Goal: Information Seeking & Learning: Find specific fact

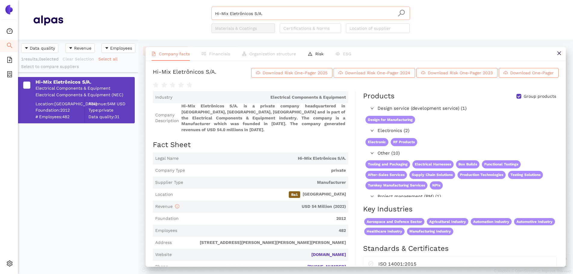
click at [262, 17] on input "Hi-Mix Eletrônicos S/A." at bounding box center [310, 13] width 191 height 13
drag, startPoint x: 269, startPoint y: 15, endPoint x: 166, endPoint y: 11, distance: 102.7
click at [166, 11] on div "Hi-Mix Eletrônicos S/A. Materials & Coatings Certifications & Norms Location of…" at bounding box center [310, 20] width 495 height 26
paste input "Projects Concern"
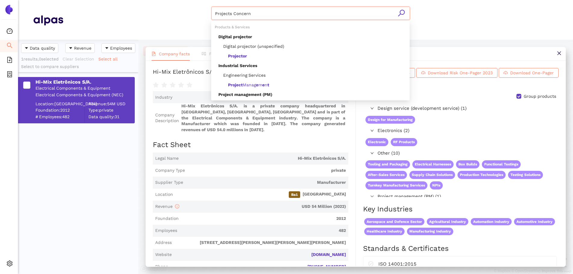
type input "Projects Concern"
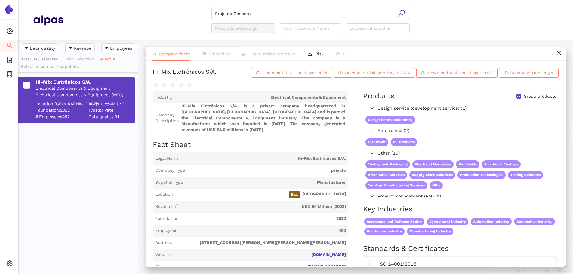
click at [400, 14] on icon "search" at bounding box center [401, 13] width 7 height 7
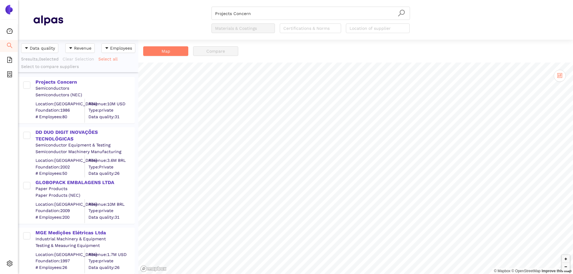
click at [58, 82] on div "Projects Concern" at bounding box center [84, 82] width 99 height 7
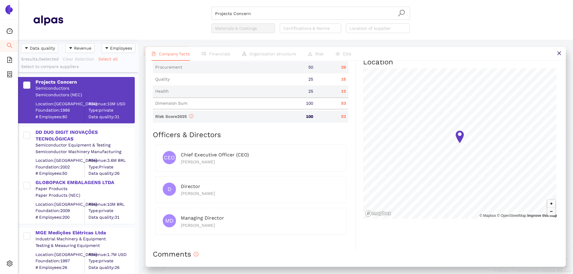
scroll to position [271, 0]
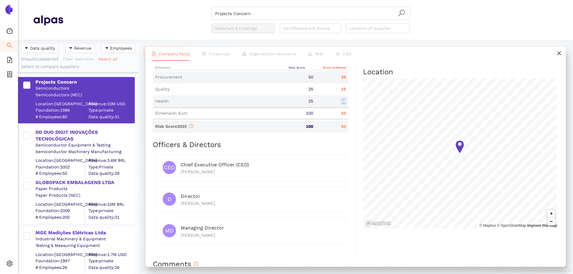
drag, startPoint x: 340, startPoint y: 102, endPoint x: 344, endPoint y: 101, distance: 4.8
click at [344, 101] on div "12" at bounding box center [332, 101] width 32 height 6
drag, startPoint x: 156, startPoint y: 97, endPoint x: 346, endPoint y: 100, distance: 189.8
click at [346, 100] on div "Health 25 12" at bounding box center [251, 101] width 196 height 12
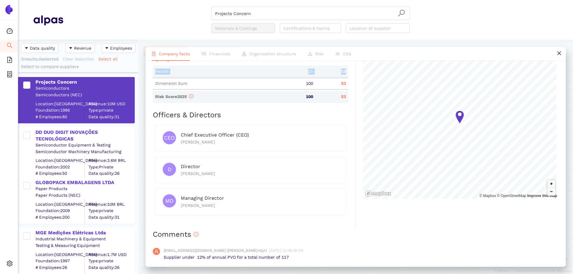
scroll to position [301, 0]
drag, startPoint x: 180, startPoint y: 196, endPoint x: 218, endPoint y: 201, distance: 39.1
click at [218, 201] on div "MD Managing Director [PERSON_NAME]" at bounding box center [251, 201] width 176 height 14
drag, startPoint x: 182, startPoint y: 204, endPoint x: 205, endPoint y: 207, distance: 23.1
click at [205, 207] on div "[PERSON_NAME]" at bounding box center [260, 205] width 158 height 7
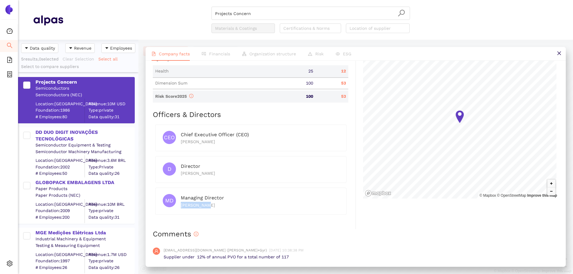
scroll to position [211, 0]
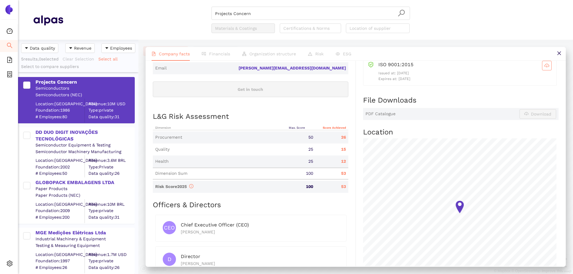
click at [333, 148] on div "15" at bounding box center [332, 149] width 32 height 6
drag, startPoint x: 155, startPoint y: 149, endPoint x: 343, endPoint y: 149, distance: 187.4
click at [343, 149] on div "Quality 25 15" at bounding box center [251, 149] width 196 height 12
click at [350, 152] on div "Industry Semiconductors Company Description Projects Concern is a private compa…" at bounding box center [254, 100] width 203 height 439
drag, startPoint x: 337, startPoint y: 148, endPoint x: 346, endPoint y: 148, distance: 9.0
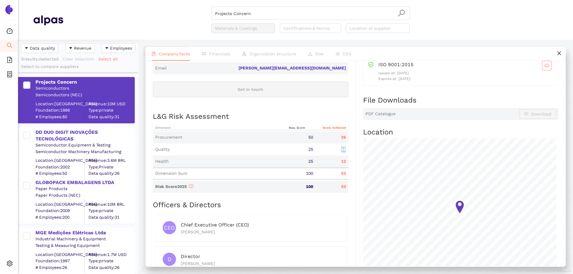
click at [346, 148] on div "15" at bounding box center [332, 149] width 32 height 6
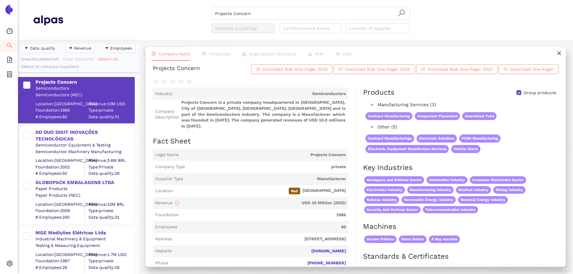
scroll to position [0, 0]
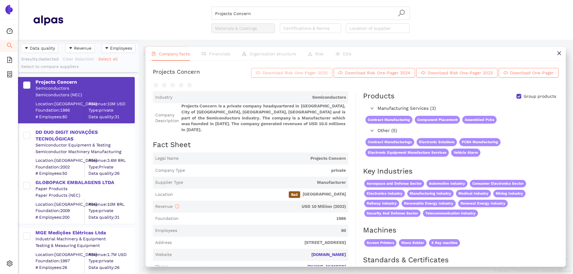
click at [302, 73] on span "Download Risk One-Pager 2025" at bounding box center [295, 72] width 65 height 7
click at [263, 18] on input "Projects Concern" at bounding box center [310, 13] width 191 height 13
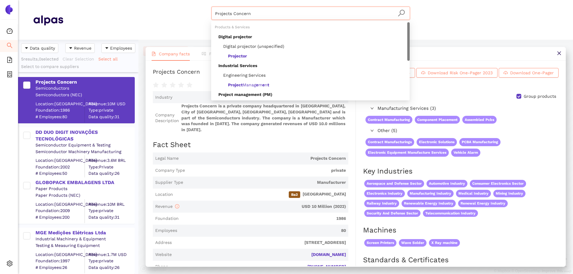
drag, startPoint x: 254, startPoint y: 14, endPoint x: 192, endPoint y: -1, distance: 63.8
click at [192, 0] on html "Dashboard Search eSourcing Templates eSourcing Projects Settings Projects Conce…" at bounding box center [286, 137] width 573 height 274
paste input "search"
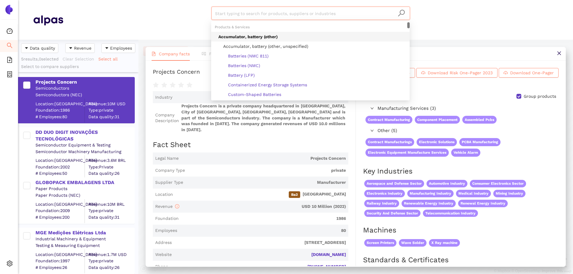
click at [239, 11] on input "search" at bounding box center [310, 13] width 191 height 13
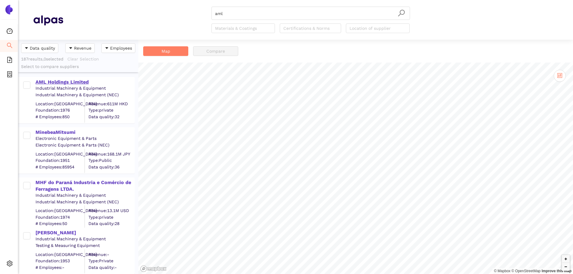
click at [67, 81] on div "AML Holdings Limited" at bounding box center [84, 82] width 99 height 7
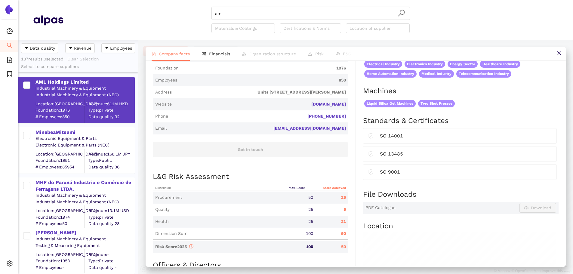
scroll to position [11, 0]
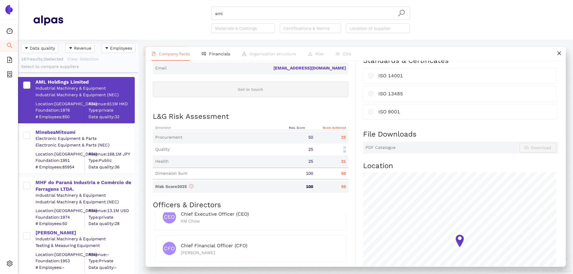
drag, startPoint x: 337, startPoint y: 145, endPoint x: 349, endPoint y: 146, distance: 11.5
click at [349, 146] on div "Industry Industrial Machinery & Equipment Company Description AML Holdings Limi…" at bounding box center [254, 110] width 203 height 459
drag, startPoint x: 340, startPoint y: 183, endPoint x: 343, endPoint y: 184, distance: 3.8
click at [343, 184] on div "Risk Score 2025 100 50" at bounding box center [251, 187] width 196 height 12
click at [339, 184] on div "Risk Score 2025 100 50" at bounding box center [251, 187] width 196 height 12
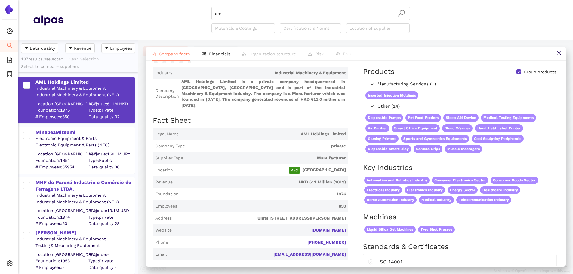
scroll to position [0, 0]
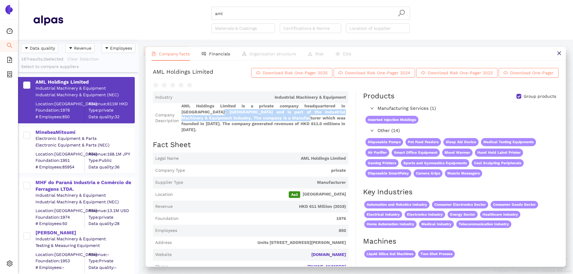
drag, startPoint x: 208, startPoint y: 111, endPoint x: 307, endPoint y: 124, distance: 100.7
click at [284, 120] on span "AML Holdings Limited is a private company headquartered in [GEOGRAPHIC_DATA], […" at bounding box center [263, 117] width 165 height 29
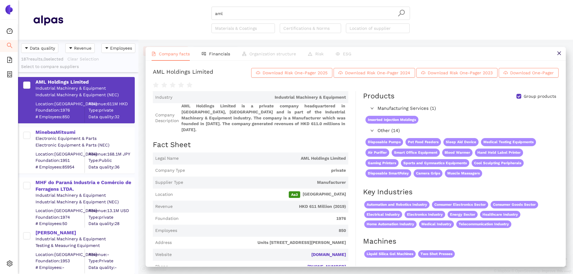
click at [308, 124] on span "AML Holdings Limited is a private company headquartered in [GEOGRAPHIC_DATA], […" at bounding box center [263, 117] width 165 height 29
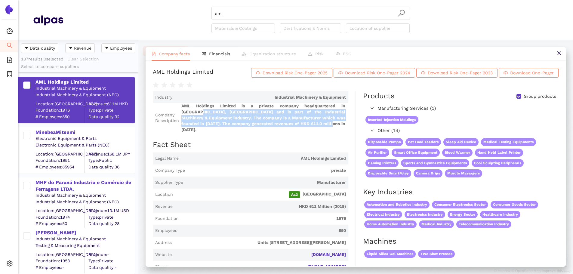
drag, startPoint x: 190, startPoint y: 111, endPoint x: 309, endPoint y: 121, distance: 118.9
click at [309, 121] on span "AML Holdings Limited is a private company headquartered in [GEOGRAPHIC_DATA], […" at bounding box center [263, 117] width 165 height 29
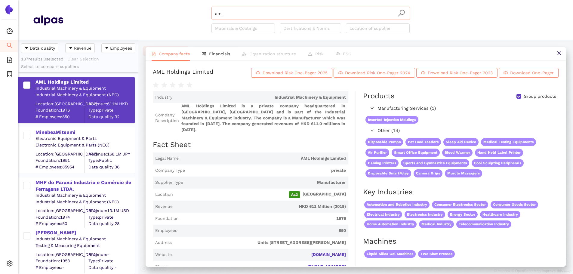
drag, startPoint x: 243, startPoint y: 14, endPoint x: 237, endPoint y: 15, distance: 5.8
click at [243, 14] on input "aml" at bounding box center [310, 13] width 191 height 13
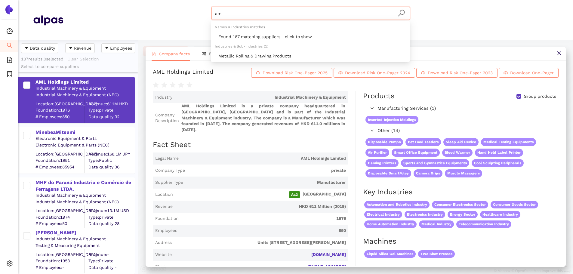
drag, startPoint x: 226, startPoint y: 11, endPoint x: 199, endPoint y: 11, distance: 27.4
click at [196, 7] on div "aml Materials & Coatings Certifications & Norms Location of supplier" at bounding box center [310, 20] width 495 height 26
paste input "Saaj Indústria e Comércio de Materiais Plásticos LTDA"
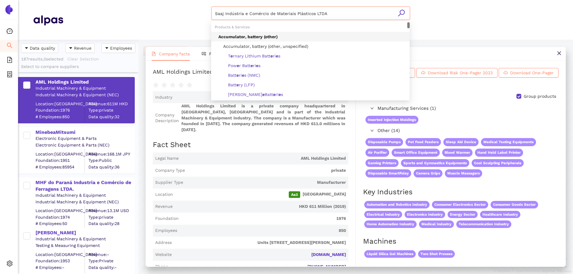
click at [405, 14] on input "Saaj Indústria e Comércio de Materiais Plásticos LTDA" at bounding box center [310, 13] width 191 height 13
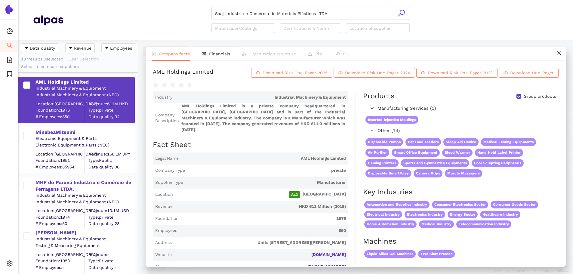
click at [403, 12] on icon "search" at bounding box center [402, 13] width 8 height 8
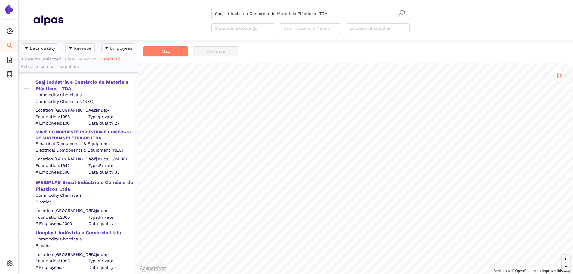
click at [60, 80] on div "Saaj Indústria e Comércio de Materiais Plásticos LTDA" at bounding box center [84, 86] width 99 height 14
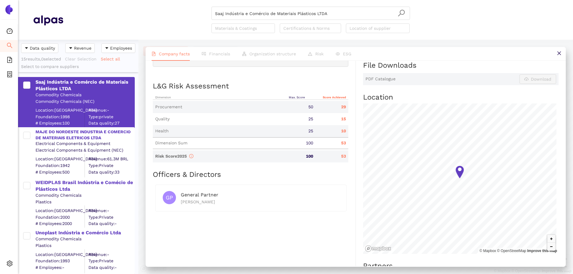
scroll to position [241, 0]
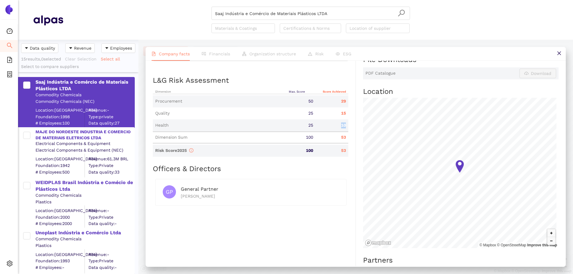
drag, startPoint x: 337, startPoint y: 126, endPoint x: 346, endPoint y: 131, distance: 11.0
click at [344, 128] on div "10" at bounding box center [332, 125] width 32 height 6
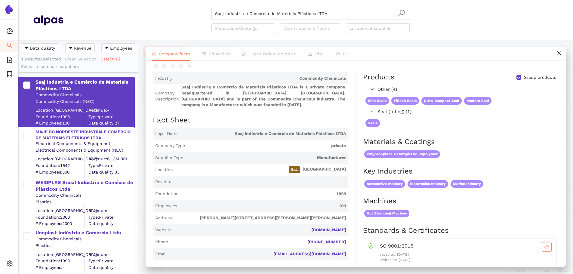
scroll to position [0, 0]
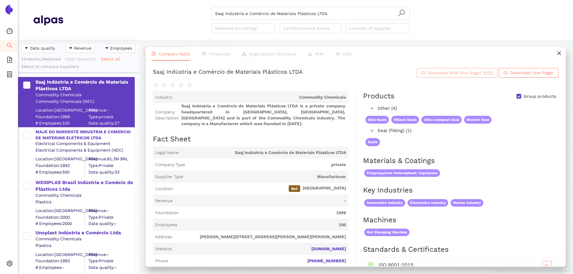
click at [452, 72] on span "Download Risk One-Pager 2025" at bounding box center [460, 72] width 65 height 7
click at [326, 13] on input "Saaj Indústria e Comércio de Materiais Plásticos LTDA" at bounding box center [310, 13] width 191 height 13
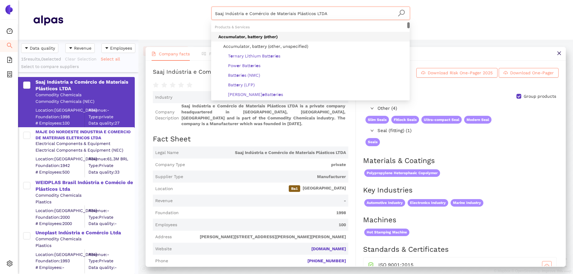
drag, startPoint x: 223, startPoint y: 4, endPoint x: 232, endPoint y: 20, distance: 18.1
click at [136, 3] on header "Saaj Indústria e Comércio de Materiais Plásticos LTDA Materials & Coatings Cert…" at bounding box center [295, 20] width 555 height 40
paste input "TRANSTRONICS (PTY) LTD"
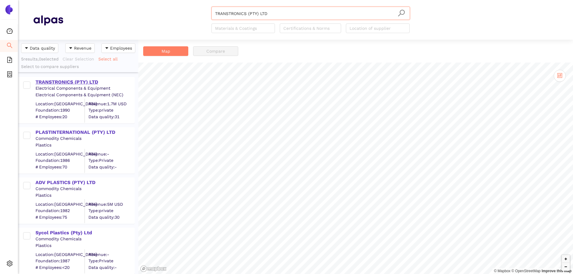
type input "TRANSTRONICS (PTY) LTD"
click at [56, 81] on div "TRANSTRONICS (PTY) LTD" at bounding box center [84, 82] width 99 height 7
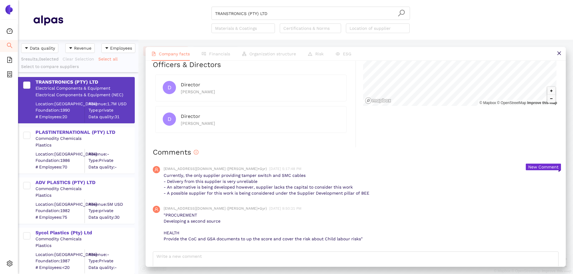
scroll to position [378, 0]
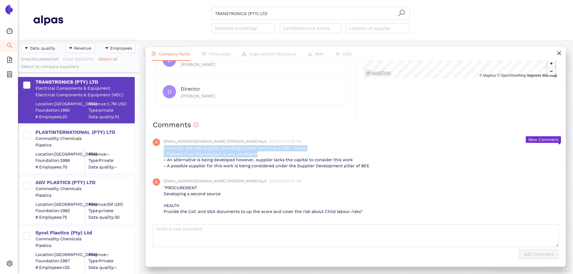
drag, startPoint x: 163, startPoint y: 150, endPoint x: 290, endPoint y: 155, distance: 127.6
click at [290, 154] on div "[EMAIL_ADDRESS][DOMAIN_NAME] ([PERSON_NAME]+Gyr) [DATE] 5:17:48 PM Currently, t…" at bounding box center [356, 154] width 406 height 40
click at [291, 155] on p "Currently, the only supplier providing tamper switch and SMC cables - Delivery …" at bounding box center [361, 156] width 395 height 23
click at [173, 159] on p "Currently, the only supplier providing tamper switch and SMC cables - Delivery …" at bounding box center [361, 156] width 395 height 23
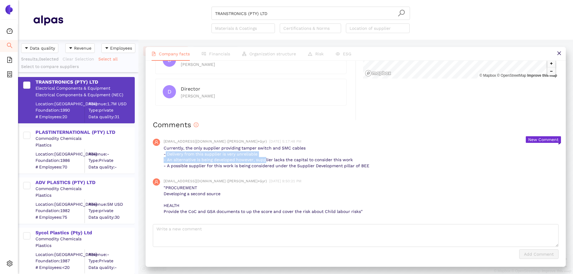
drag, startPoint x: 166, startPoint y: 153, endPoint x: 278, endPoint y: 164, distance: 112.4
click at [267, 159] on p "Currently, the only supplier providing tamper switch and SMC cables - Delivery …" at bounding box center [361, 156] width 395 height 23
click at [278, 164] on p "Currently, the only supplier providing tamper switch and SMC cables - Delivery …" at bounding box center [361, 156] width 395 height 23
drag, startPoint x: 168, startPoint y: 160, endPoint x: 353, endPoint y: 174, distance: 185.2
click at [357, 162] on p "Currently, the only supplier providing tamper switch and SMC cables - Delivery …" at bounding box center [361, 156] width 395 height 23
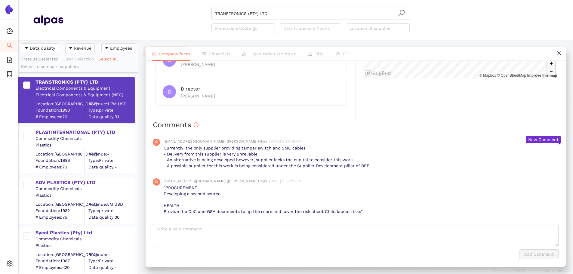
click at [206, 167] on p "Currently, the only supplier providing tamper switch and SMC cables - Delivery …" at bounding box center [361, 156] width 395 height 23
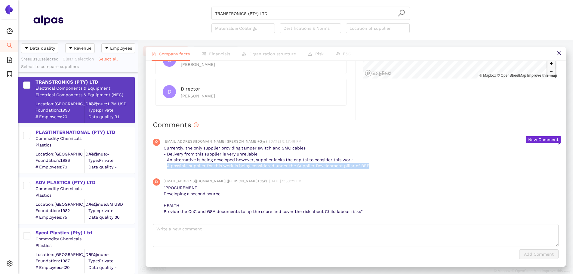
drag, startPoint x: 168, startPoint y: 167, endPoint x: 372, endPoint y: 168, distance: 204.5
click at [369, 168] on p "Currently, the only supplier providing tamper switch and SMC cables - Delivery …" at bounding box center [361, 156] width 395 height 23
click at [372, 168] on p "Currently, the only supplier providing tamper switch and SMC cables - Delivery …" at bounding box center [361, 156] width 395 height 23
drag, startPoint x: 369, startPoint y: 168, endPoint x: 303, endPoint y: 167, distance: 66.5
click at [335, 159] on p "Currently, the only supplier providing tamper switch and SMC cables - Delivery …" at bounding box center [361, 156] width 395 height 23
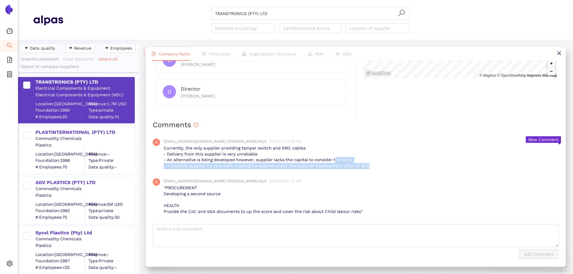
click at [303, 167] on p "Currently, the only supplier providing tamper switch and SMC cables - Delivery …" at bounding box center [361, 156] width 395 height 23
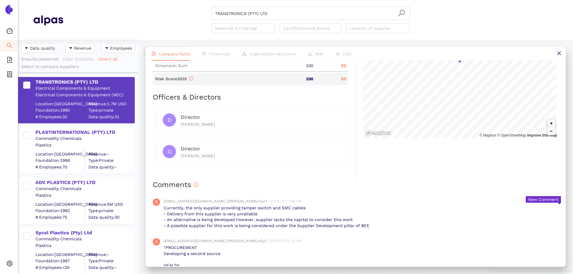
scroll to position [318, 0]
